Goal: Information Seeking & Learning: Learn about a topic

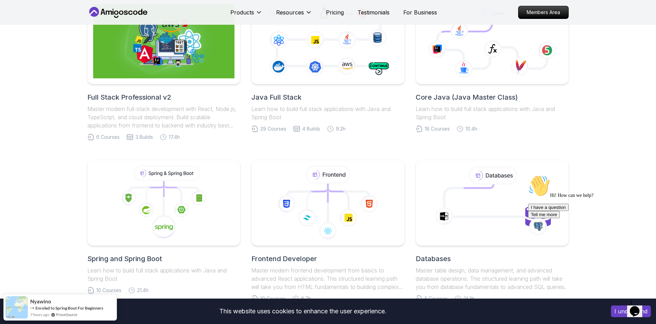
scroll to position [201, 0]
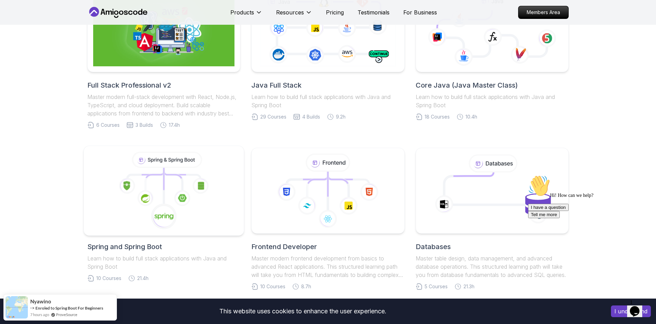
click at [183, 205] on icon at bounding box center [182, 198] width 16 height 16
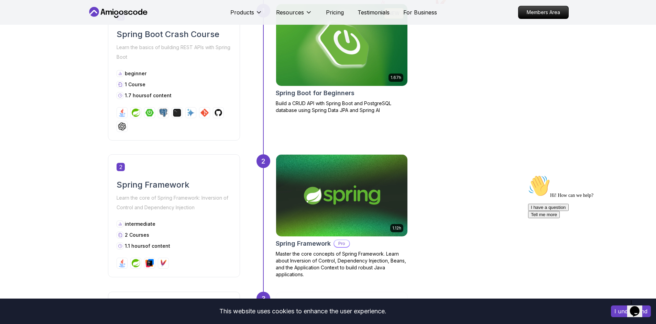
scroll to position [347, 0]
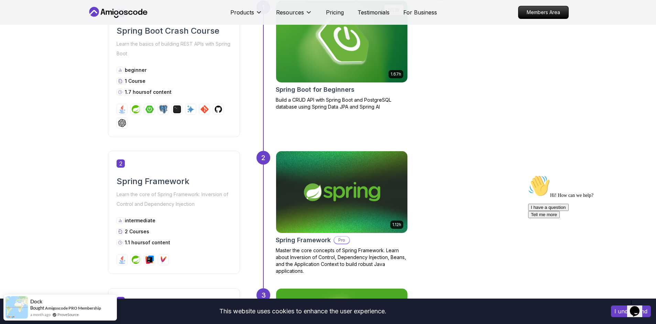
click at [197, 83] on div "1 Course" at bounding box center [174, 81] width 115 height 7
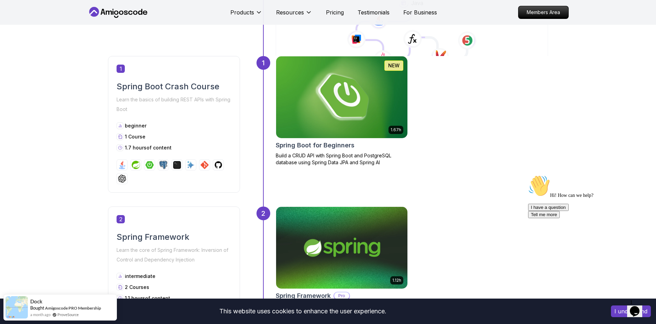
click at [144, 87] on h2 "Spring Boot Crash Course" at bounding box center [174, 86] width 115 height 11
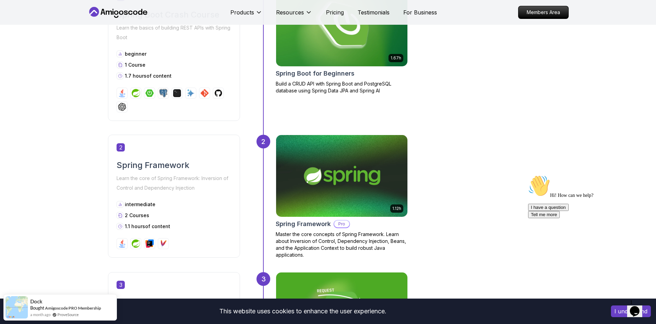
click at [365, 17] on div "Products Resources Pricing Testimonials For Business" at bounding box center [333, 12] width 207 height 14
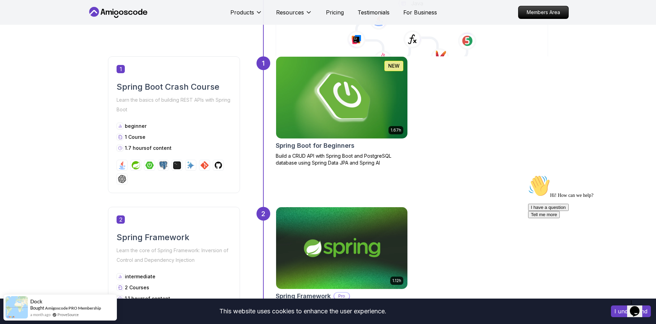
scroll to position [288, 0]
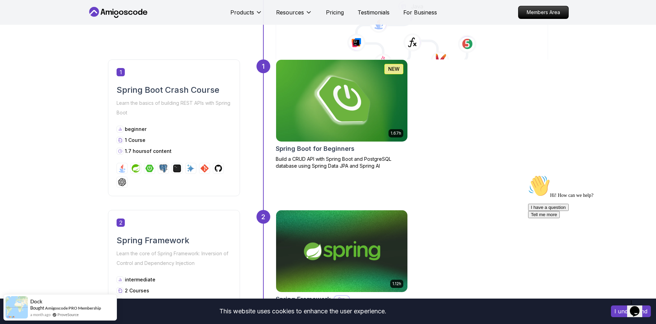
click at [349, 99] on img at bounding box center [342, 101] width 138 height 86
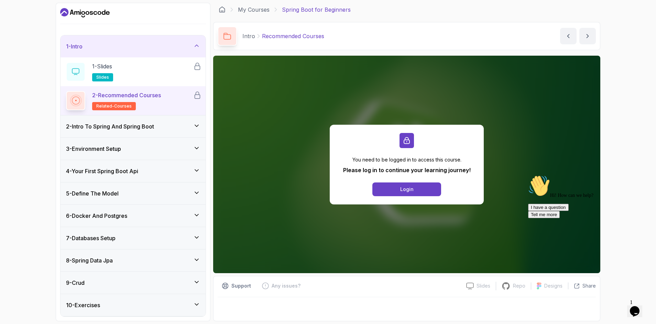
click at [126, 221] on div "6 - Docker And Postgres" at bounding box center [132, 216] width 145 height 22
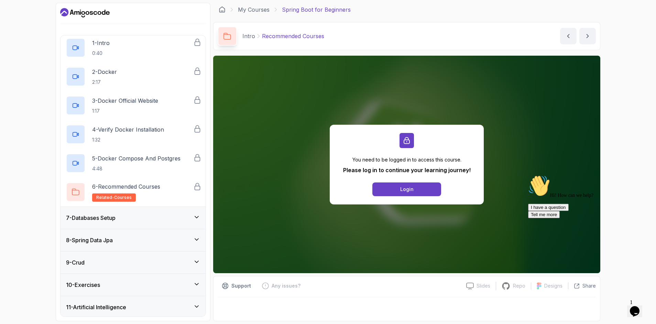
scroll to position [136, 0]
